Goal: Task Accomplishment & Management: Manage account settings

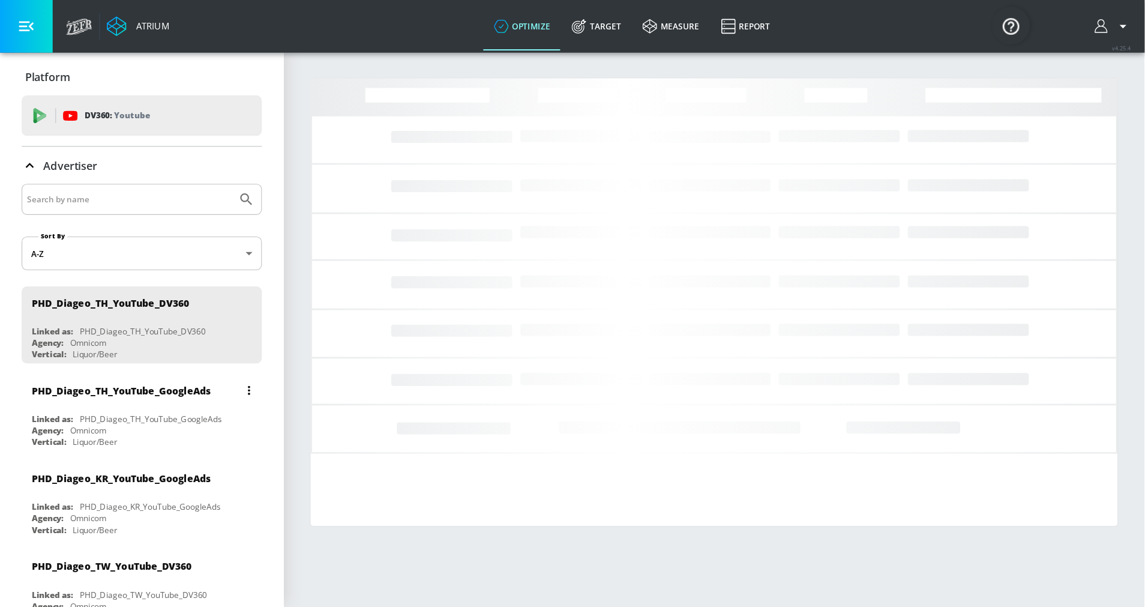
scroll to position [173, 0]
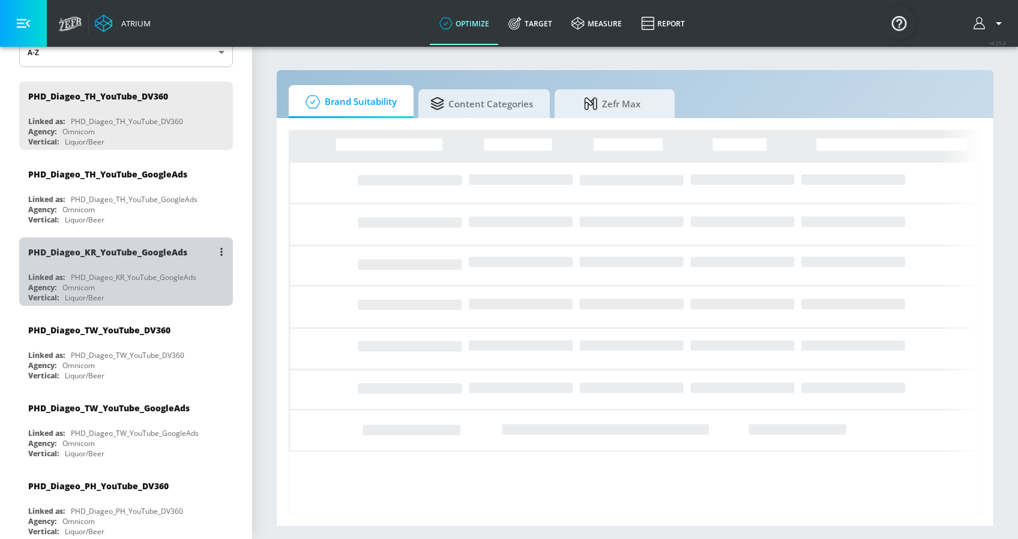
click at [163, 277] on div "PHD_Diageo_KR_YouTube_GoogleAds" at bounding box center [133, 277] width 125 height 10
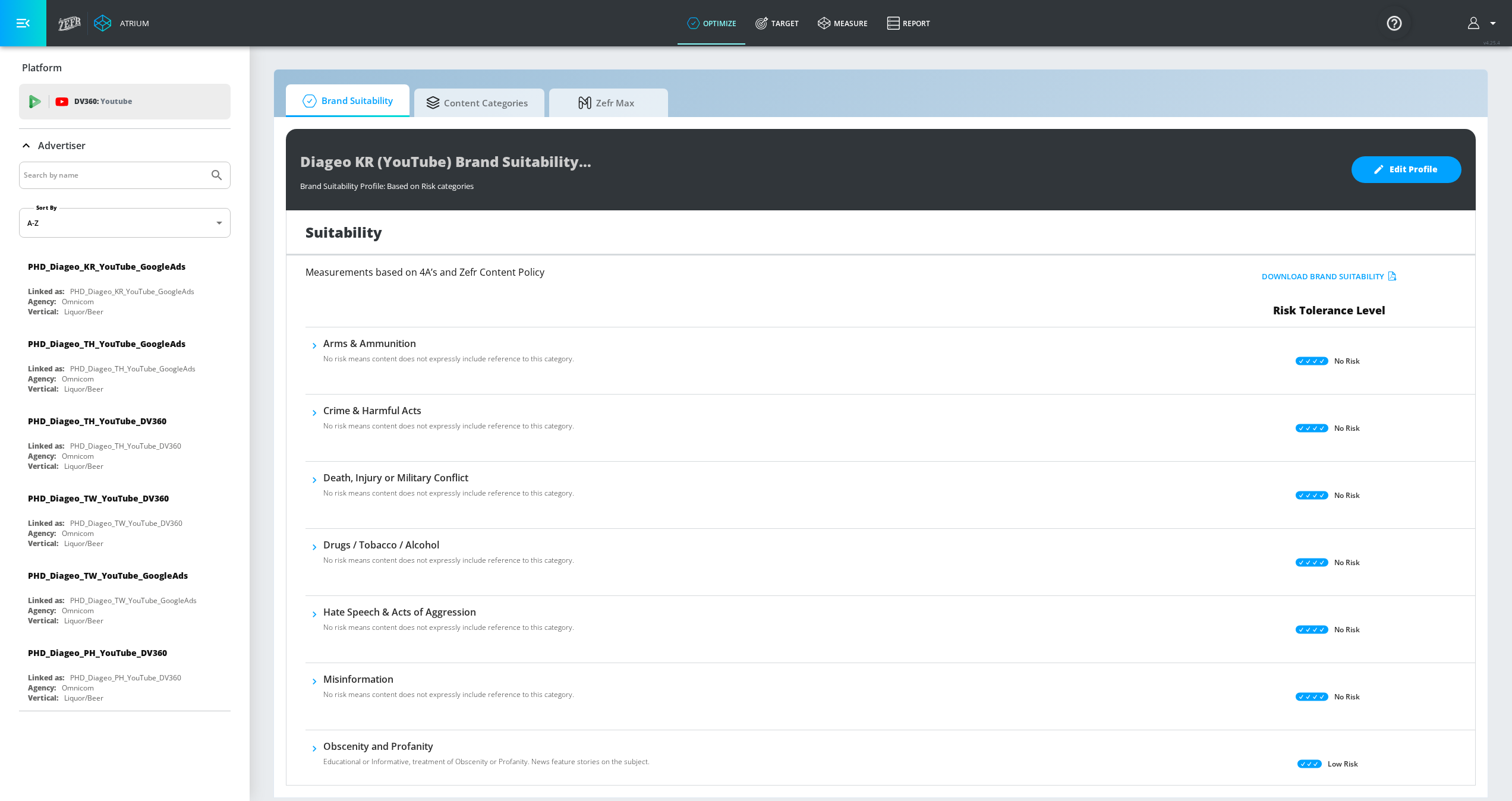
drag, startPoint x: 1001, startPoint y: 0, endPoint x: 265, endPoint y: 393, distance: 834.4
click at [265, 393] on section "Brand Suitability Content Categories Zefr Max Diageo KR (YouTube) Brand Suitabi…" at bounding box center [880, 423] width 1262 height 755
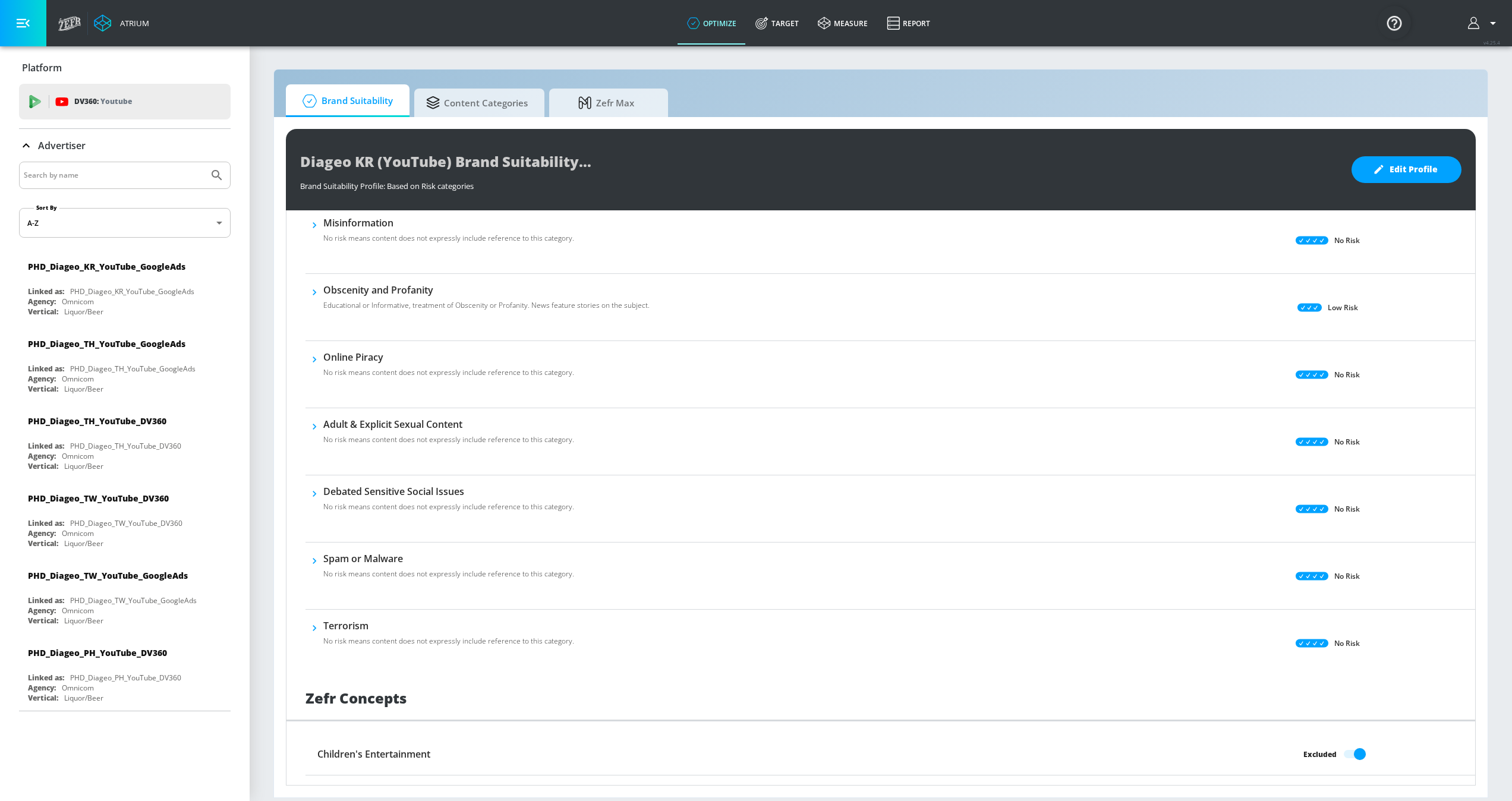
scroll to position [452, 0]
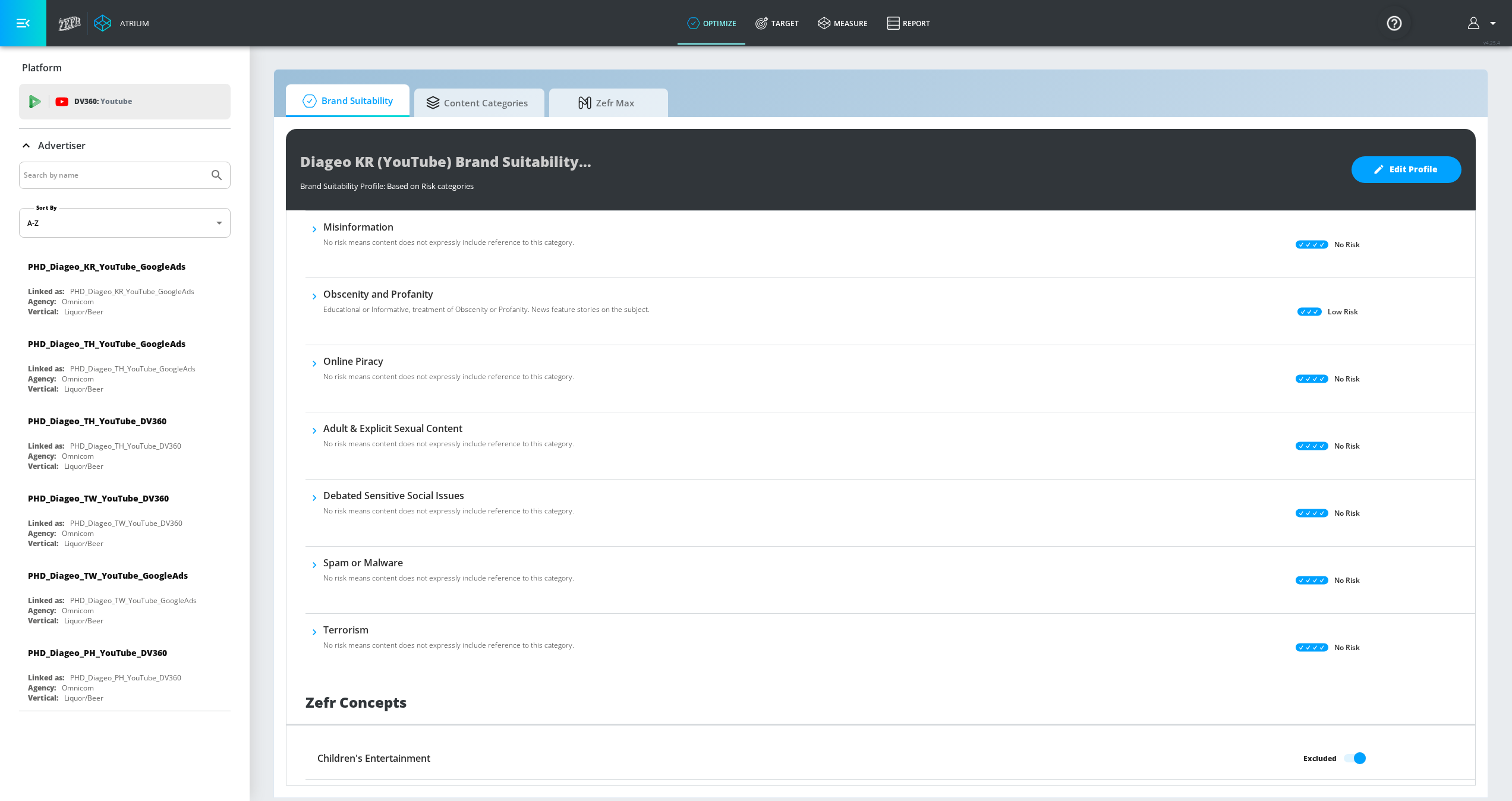
drag, startPoint x: 1510, startPoint y: 10, endPoint x: 909, endPoint y: 74, distance: 604.4
click at [909, 74] on div "Brand Suitability Content Categories Zefr Max Diageo KR (YouTube) Brand Suitabi…" at bounding box center [880, 434] width 1215 height 729
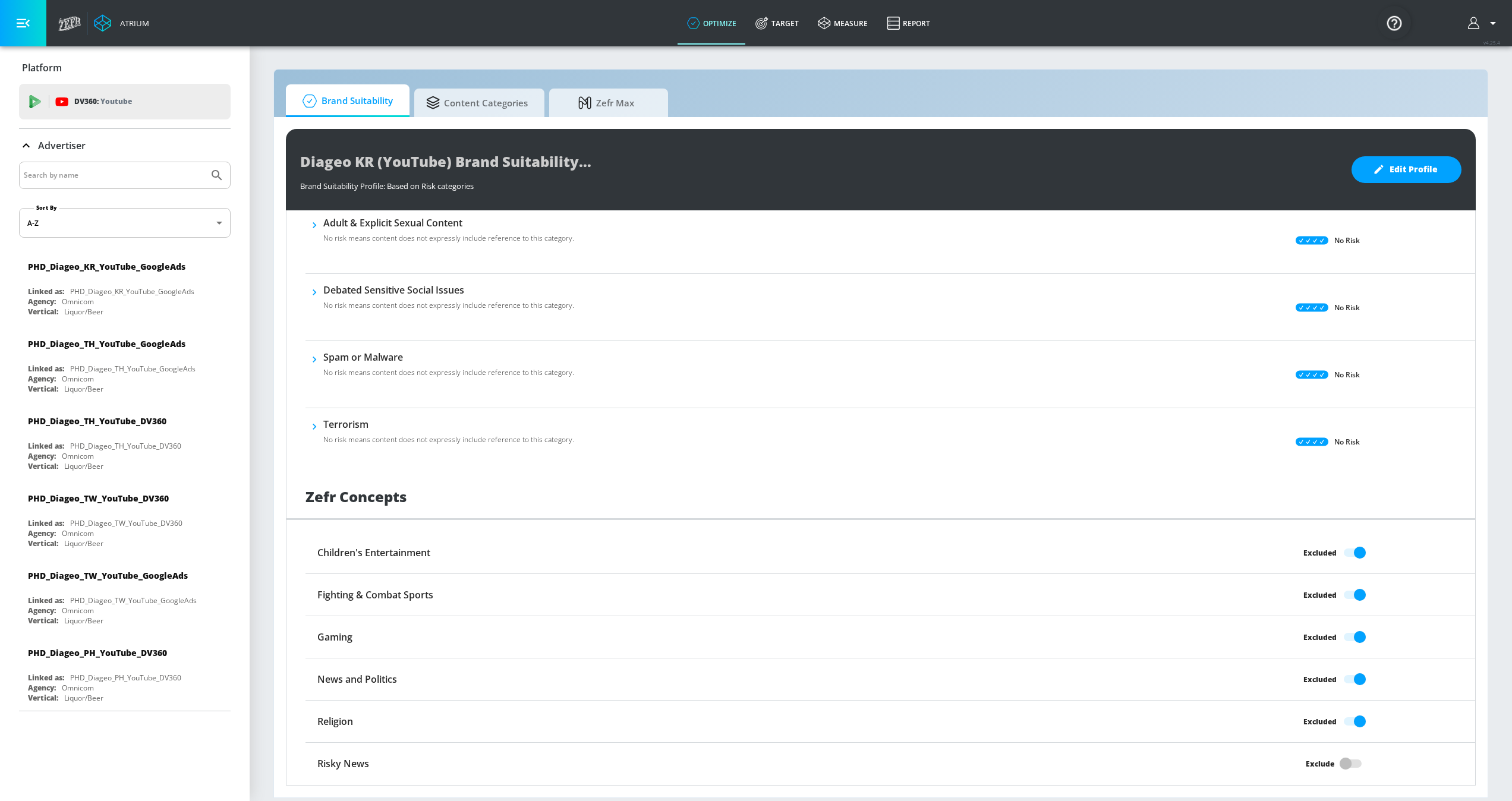
click at [995, 89] on div "Brand Suitability Content Categories Zefr Max" at bounding box center [880, 100] width 1189 height 33
click at [136, 346] on div "PHD_Diageo_TH_YouTube_GoogleAds" at bounding box center [106, 343] width 157 height 11
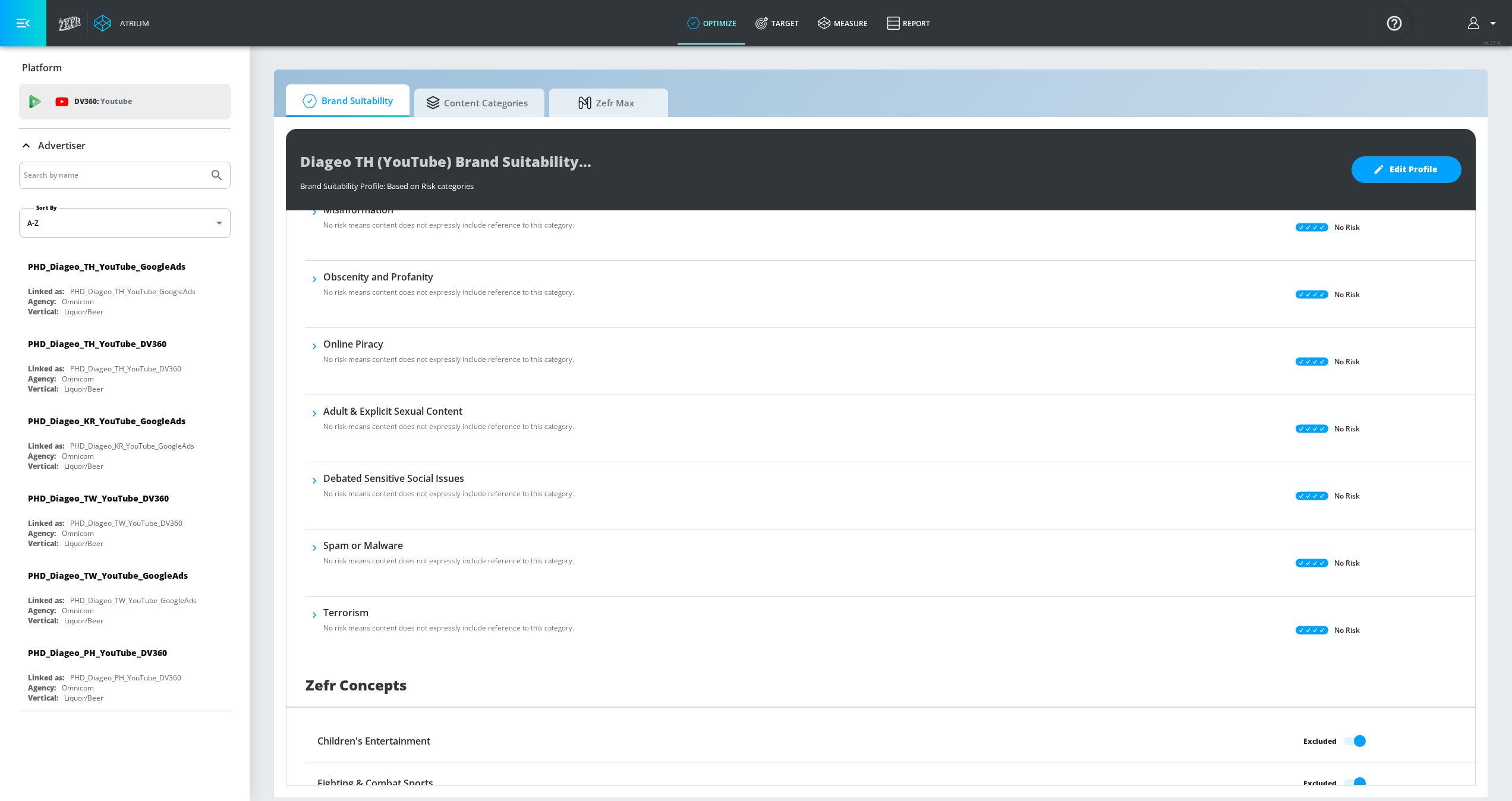
scroll to position [659, 0]
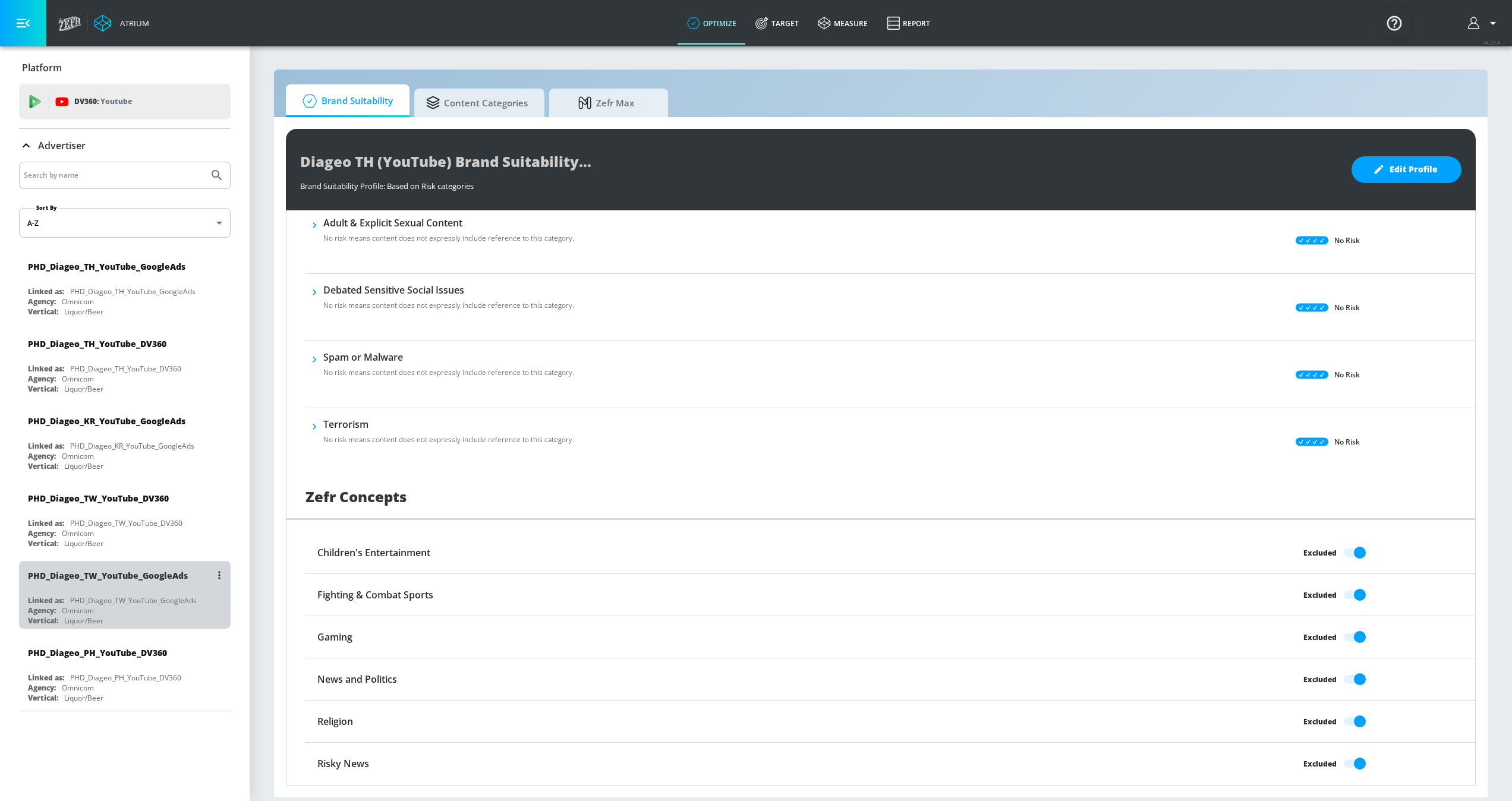
click at [110, 534] on div "PHD_Diageo_TW_YouTube_GoogleAds" at bounding box center [134, 600] width 127 height 10
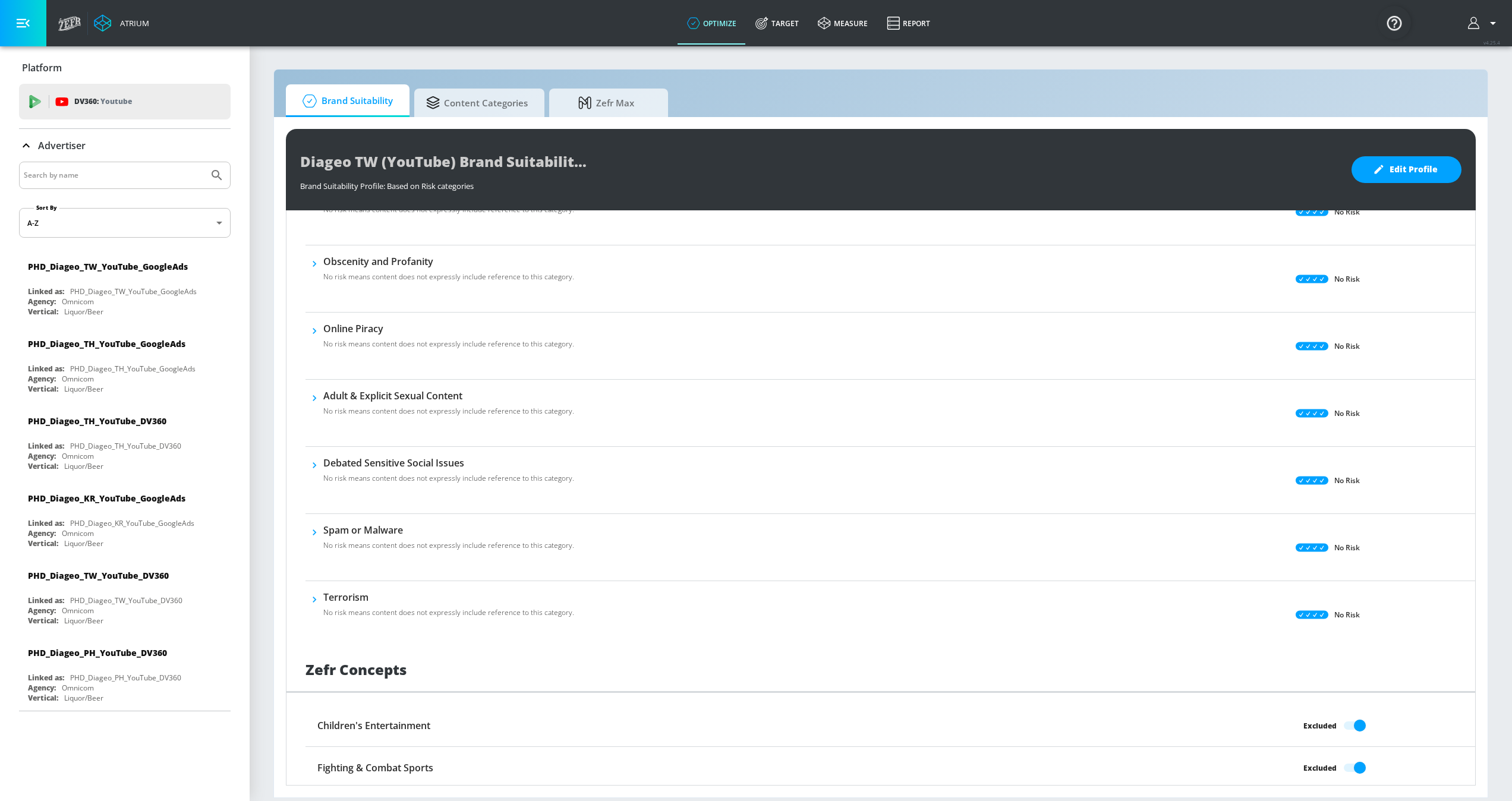
scroll to position [659, 0]
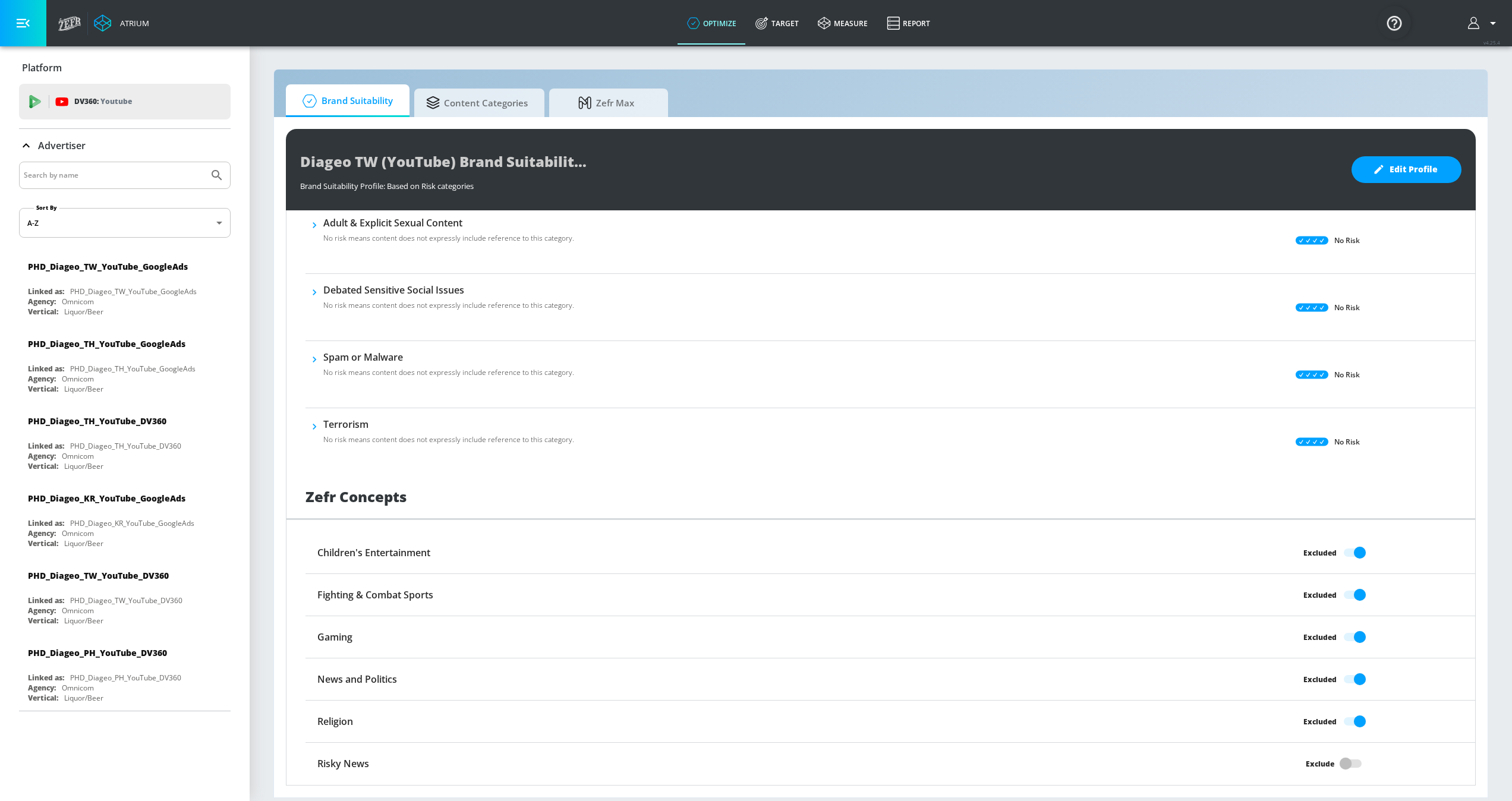
click at [995, 534] on div "Exclude" at bounding box center [1328, 763] width 292 height 23
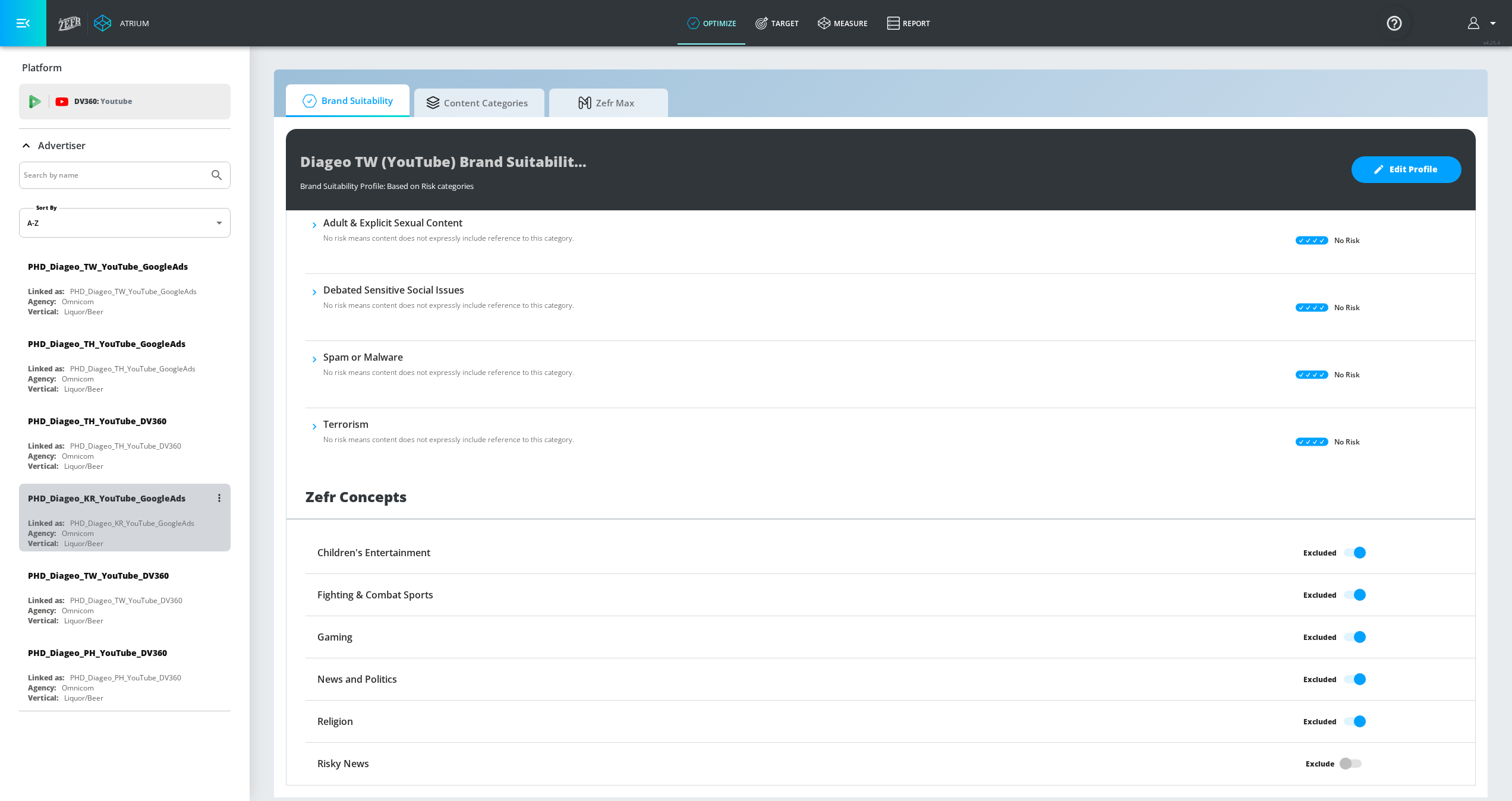
click at [155, 534] on div "Agency: Omnicom" at bounding box center [128, 533] width 200 height 10
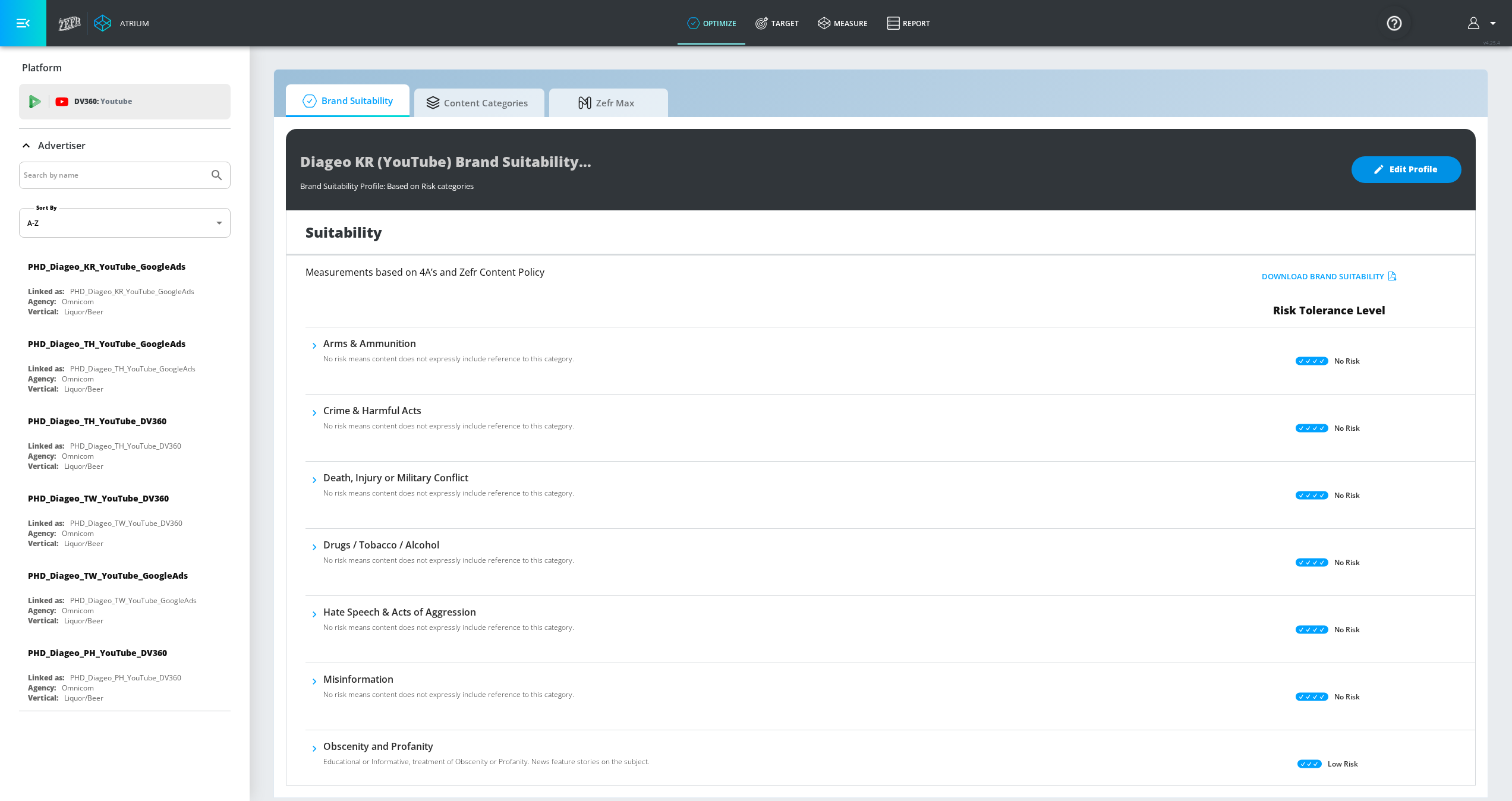
click at [995, 169] on span "Edit Profile" at bounding box center [1406, 169] width 62 height 15
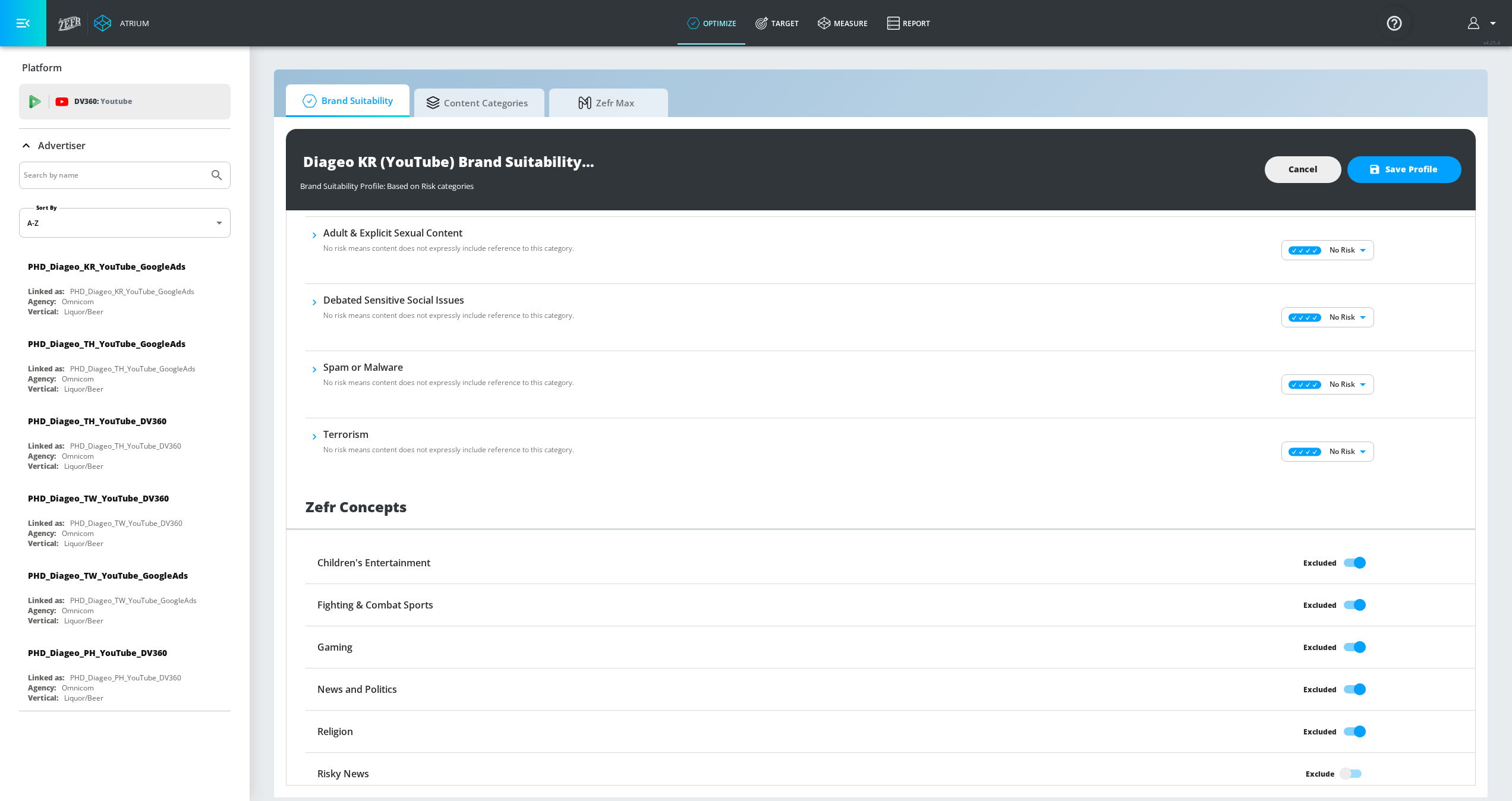
scroll to position [659, 0]
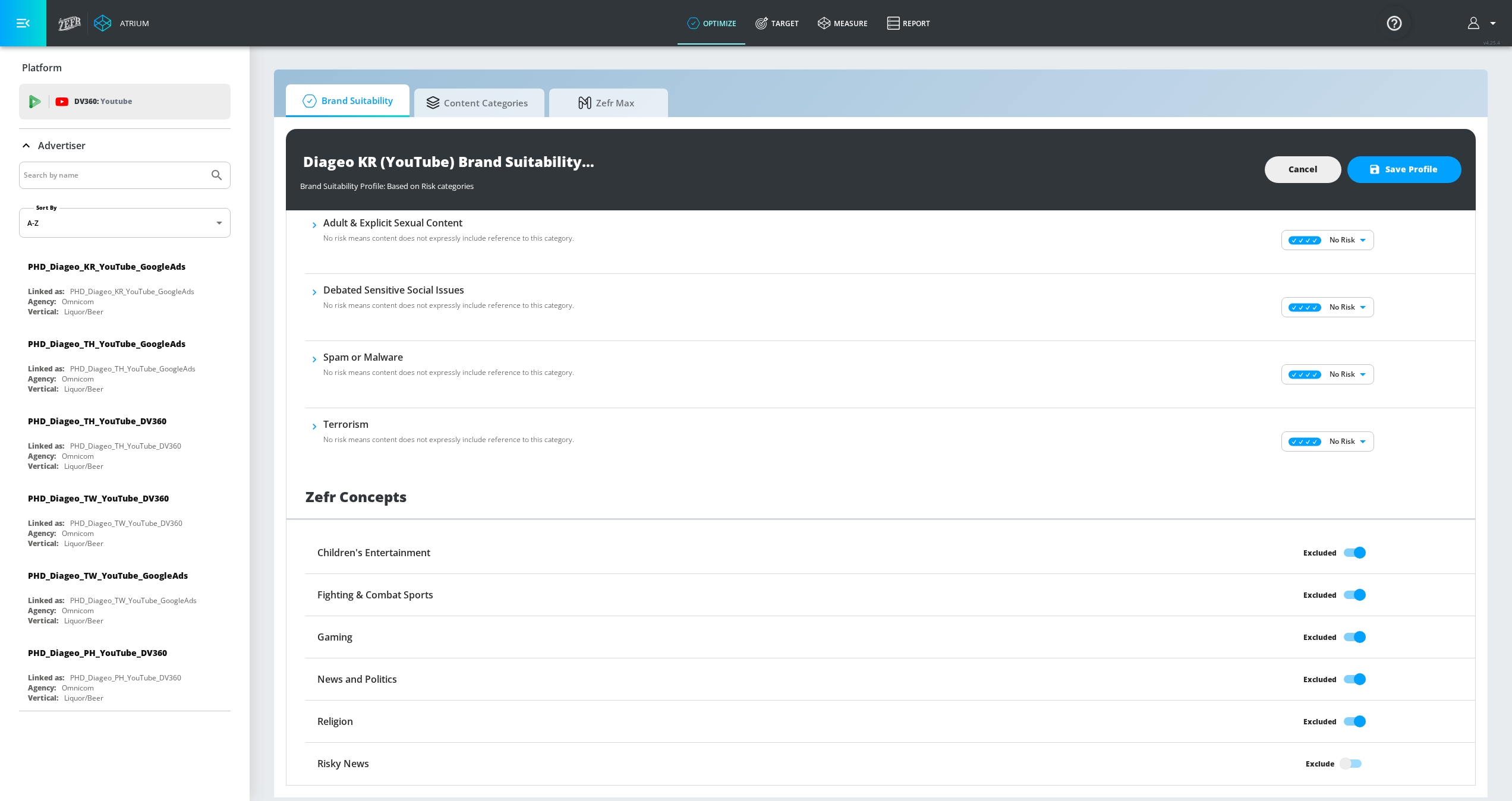
click at [995, 534] on input "Exclude" at bounding box center [1345, 763] width 67 height 23
checkbox input "true"
click at [995, 174] on span "Save Profile" at bounding box center [1403, 169] width 66 height 15
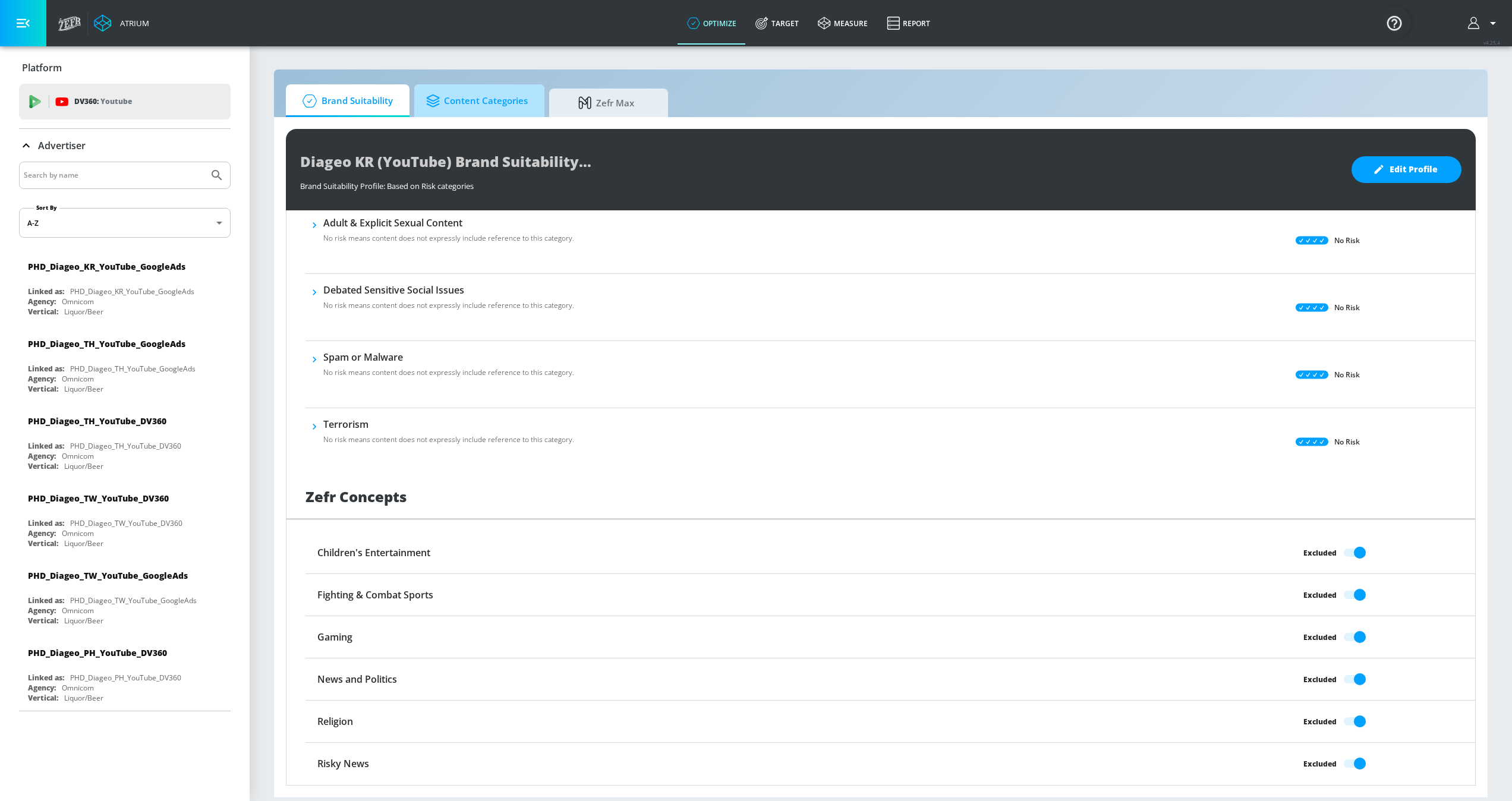
click at [507, 99] on span "Content Categories" at bounding box center [476, 101] width 102 height 29
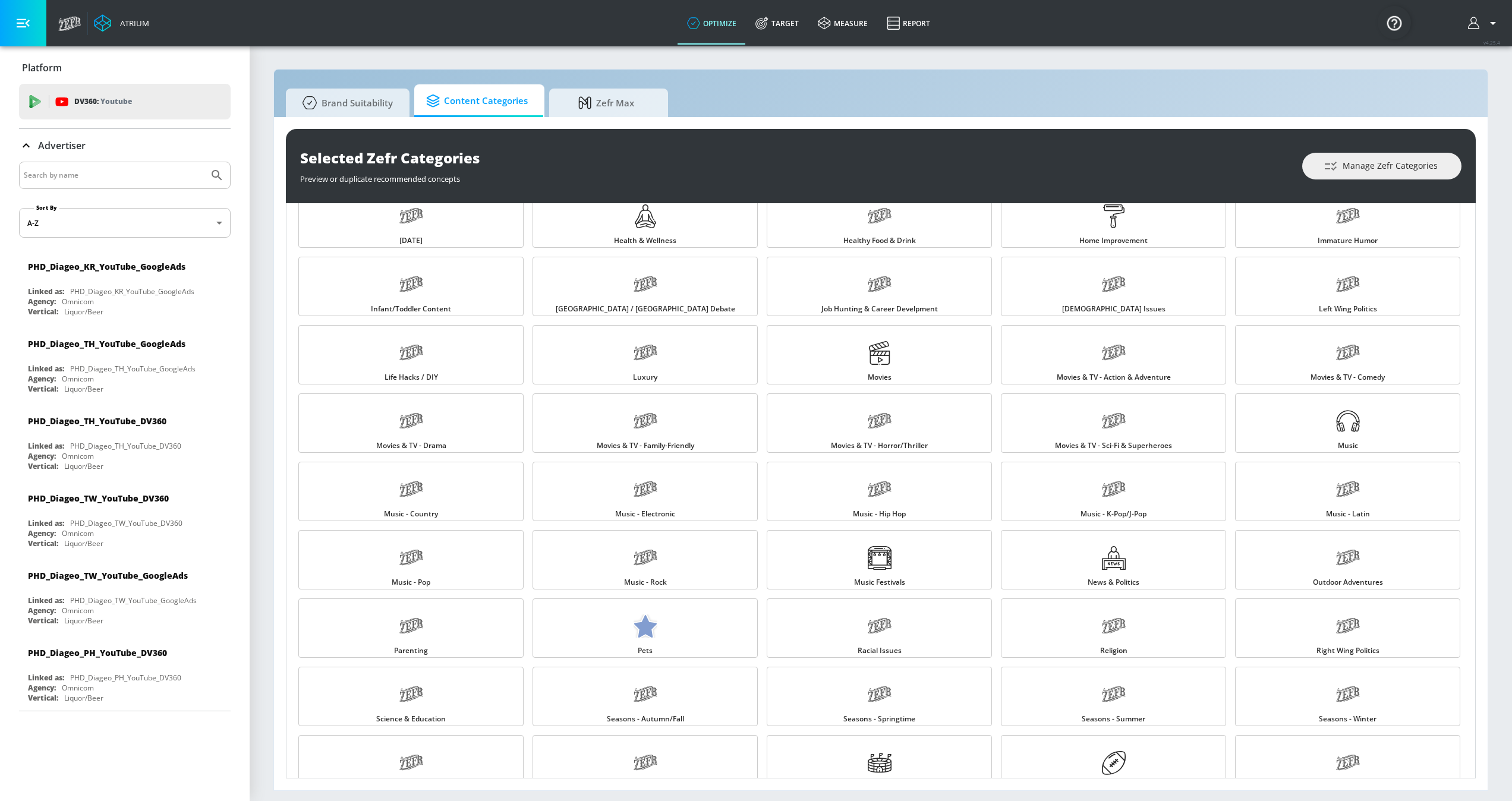
scroll to position [947, 0]
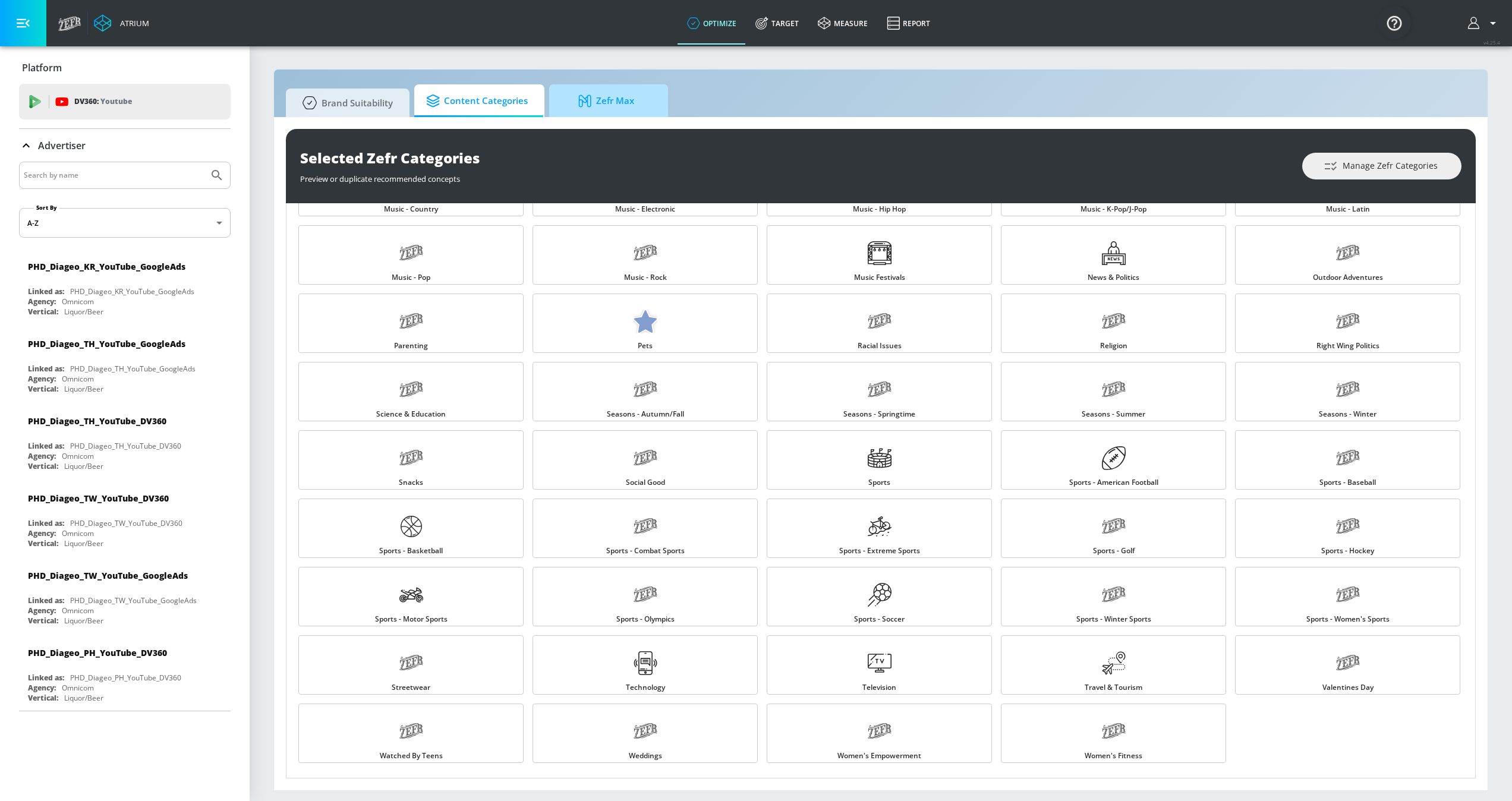
click at [631, 100] on span "Zefr Max" at bounding box center [605, 101] width 90 height 29
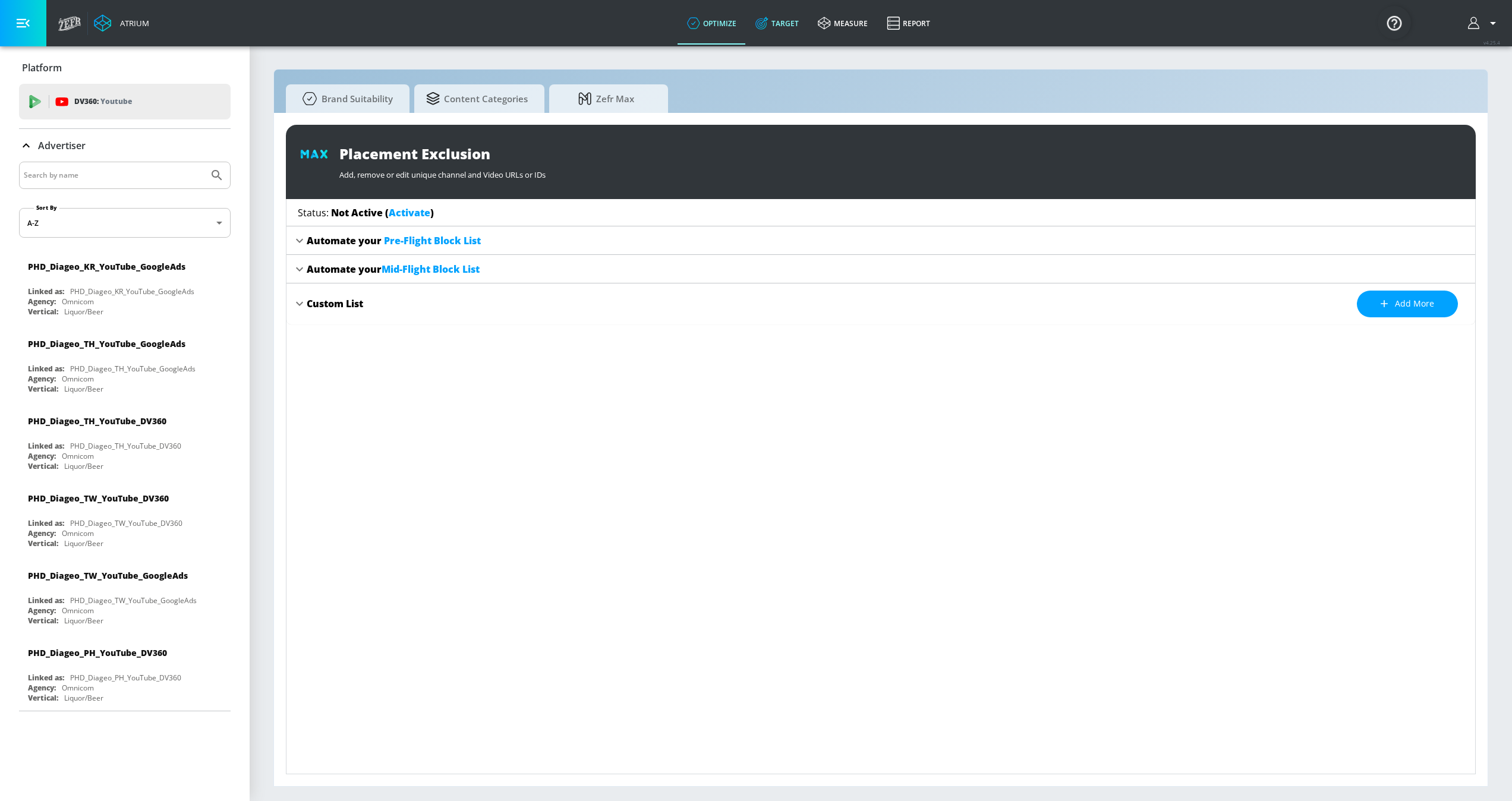
click at [766, 39] on link "Target" at bounding box center [776, 23] width 62 height 43
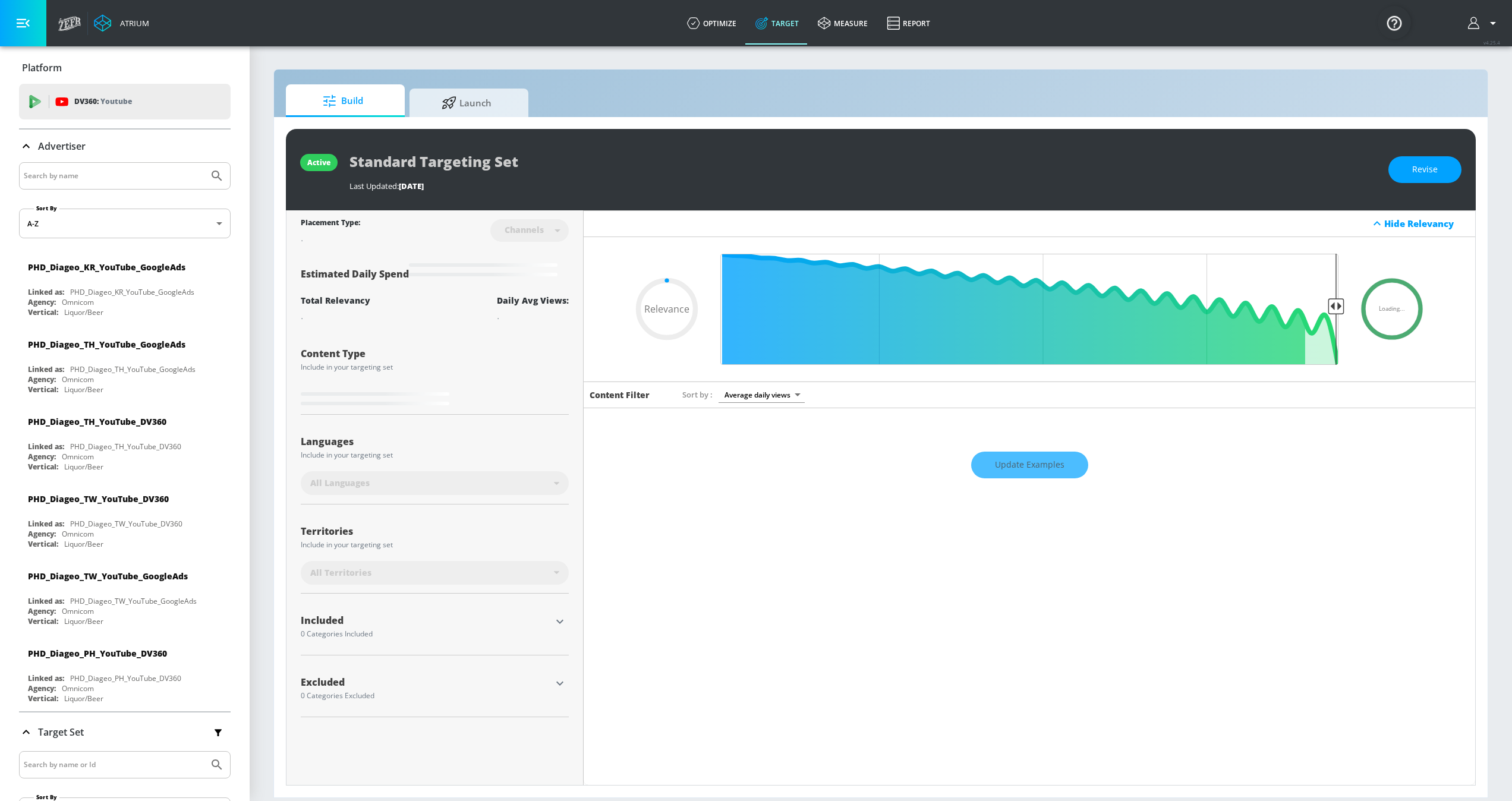
type input "0.45"
